Goal: Transaction & Acquisition: Book appointment/travel/reservation

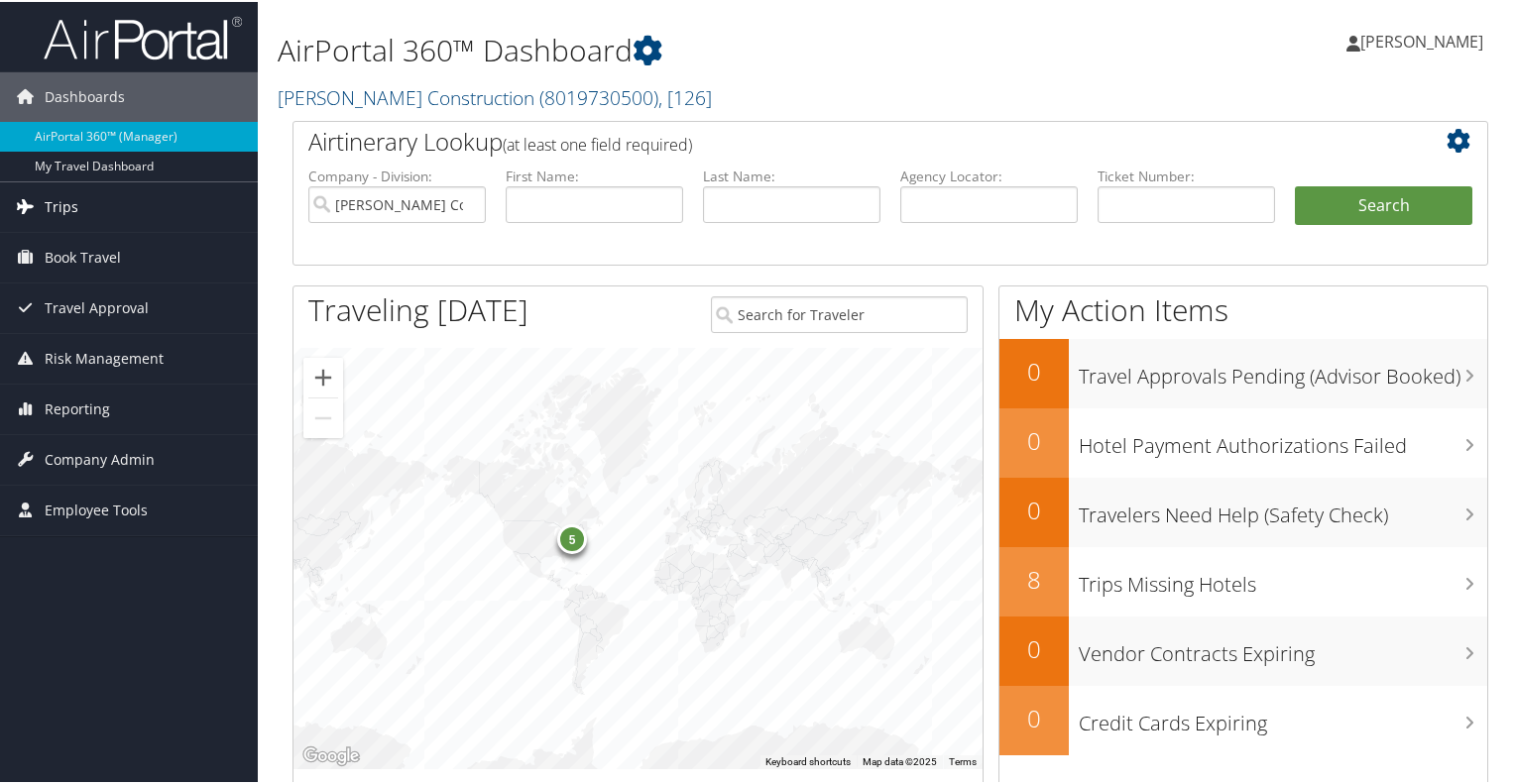
click at [51, 199] on span "Trips" at bounding box center [62, 206] width 34 height 50
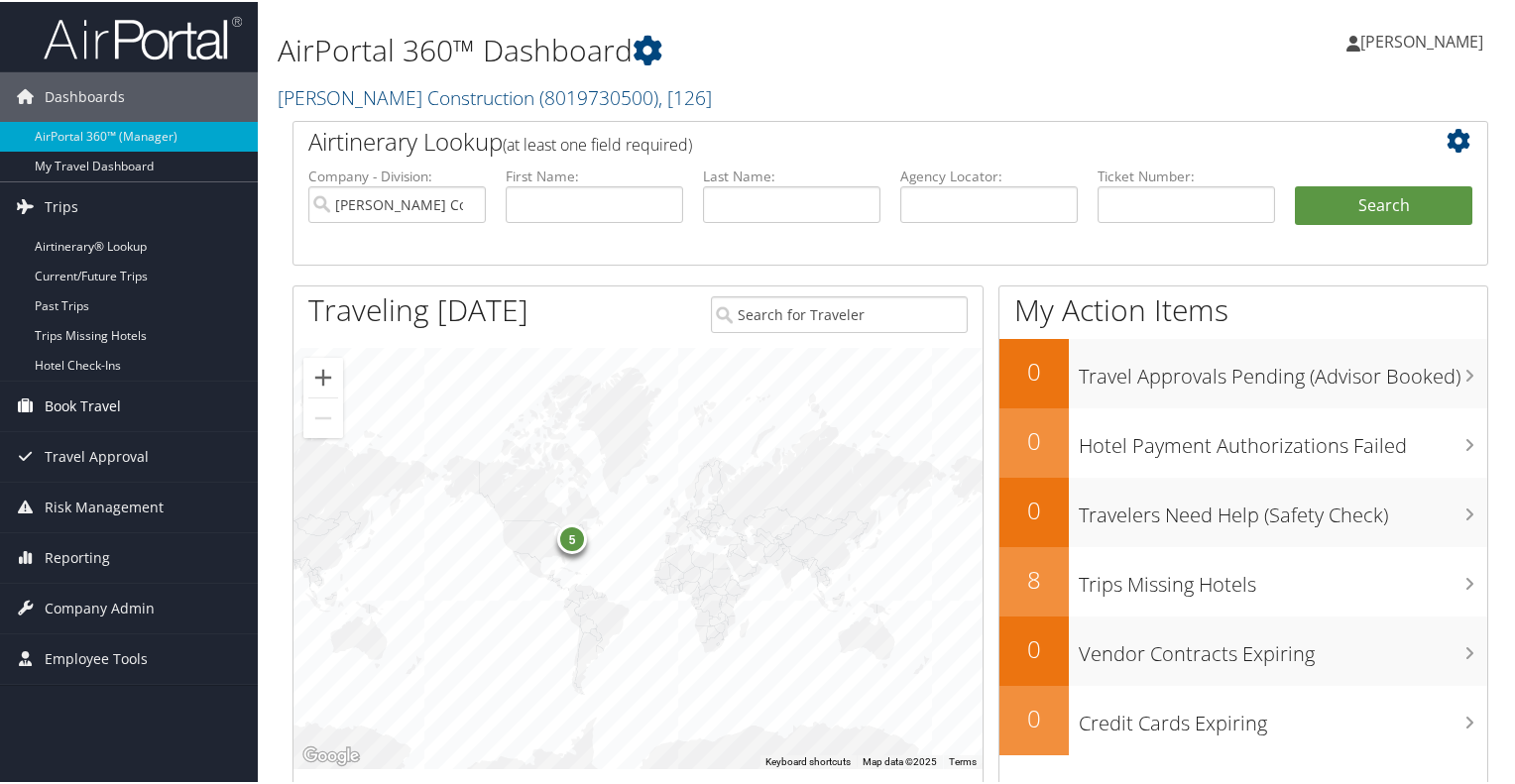
click at [64, 401] on span "Book Travel" at bounding box center [83, 404] width 76 height 50
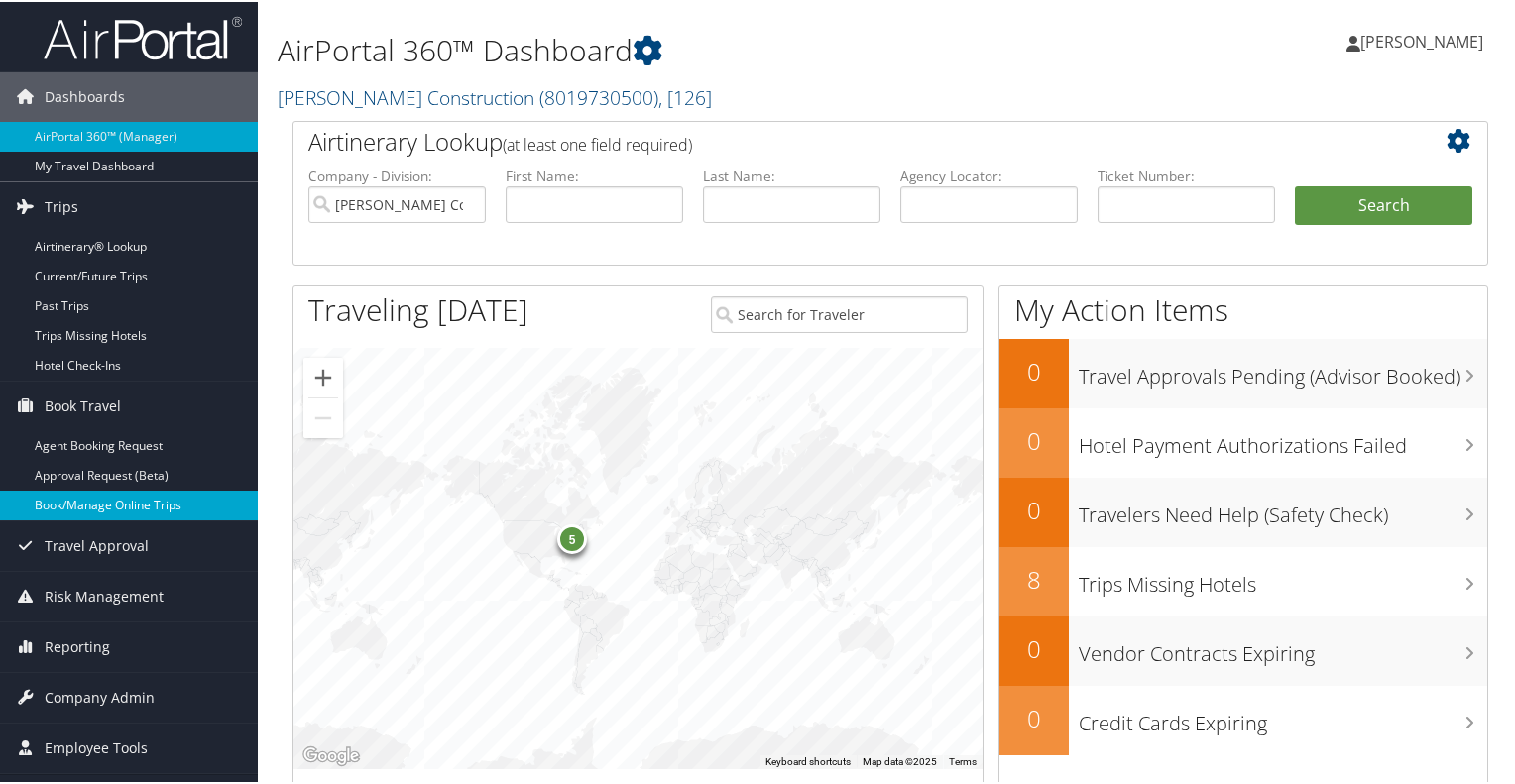
click at [72, 502] on link "Book/Manage Online Trips" at bounding box center [129, 503] width 258 height 30
